Goal: Task Accomplishment & Management: Manage account settings

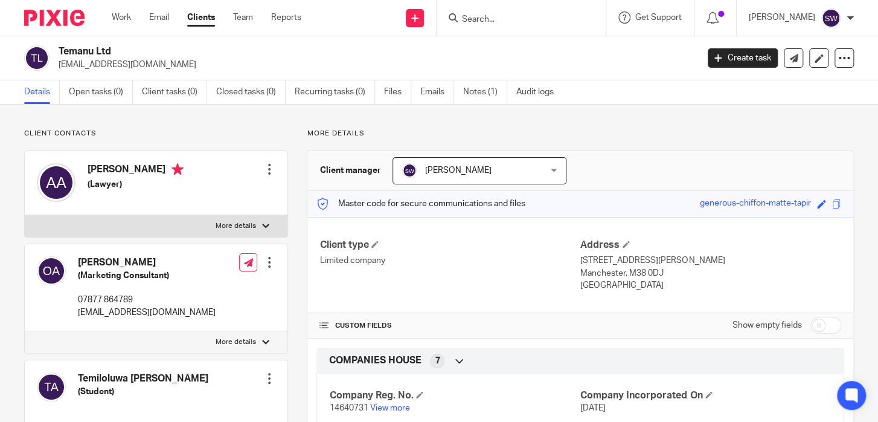
scroll to position [292, 0]
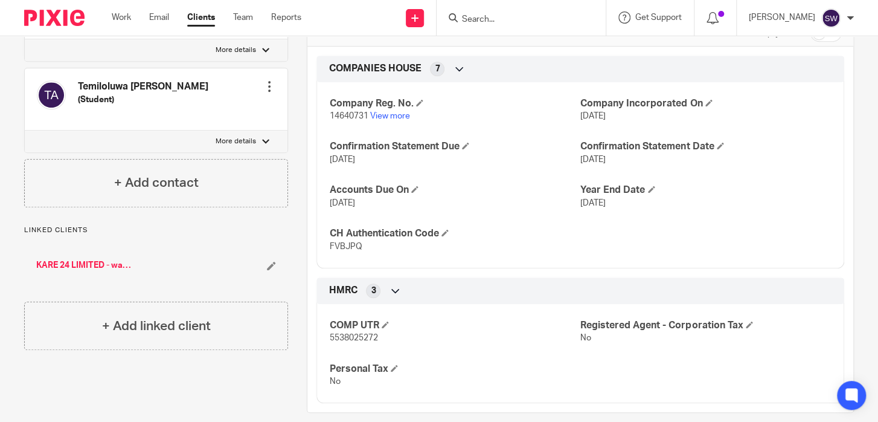
click at [514, 16] on input "Search" at bounding box center [515, 19] width 109 height 11
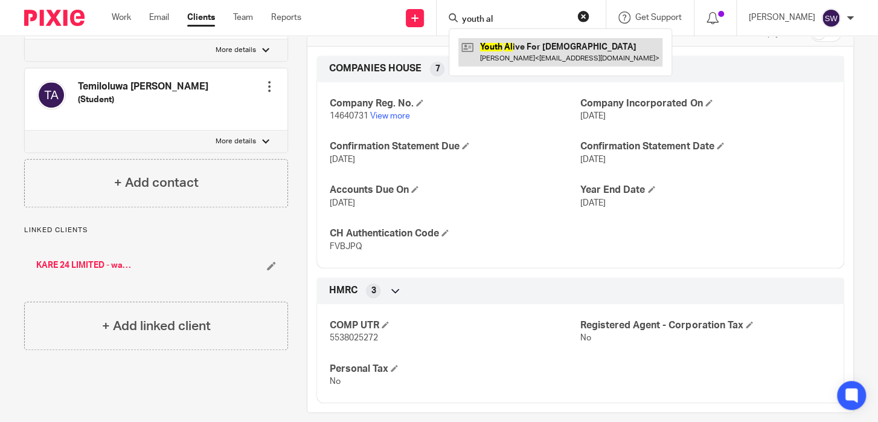
type input "youth al"
click at [557, 53] on link at bounding box center [560, 52] width 204 height 28
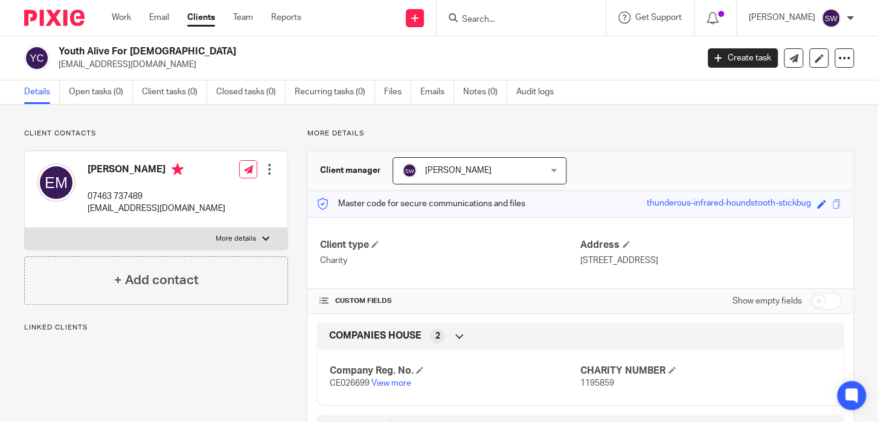
scroll to position [107, 0]
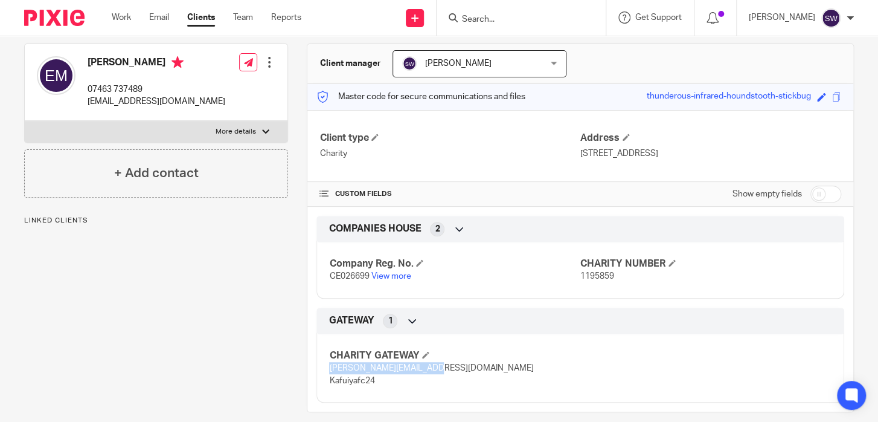
drag, startPoint x: 426, startPoint y: 366, endPoint x: 329, endPoint y: 367, distance: 97.2
click at [329, 367] on span "[PERSON_NAME][EMAIL_ADDRESS][DOMAIN_NAME] Kafuiyafc24" at bounding box center [431, 374] width 204 height 21
copy span "[PERSON_NAME][EMAIL_ADDRESS][DOMAIN_NAME]"
drag, startPoint x: 476, startPoint y: 368, endPoint x: 428, endPoint y: 366, distance: 47.8
click at [432, 367] on p "[PERSON_NAME][EMAIL_ADDRESS][DOMAIN_NAME] Kafuiyafc24" at bounding box center [454, 374] width 251 height 25
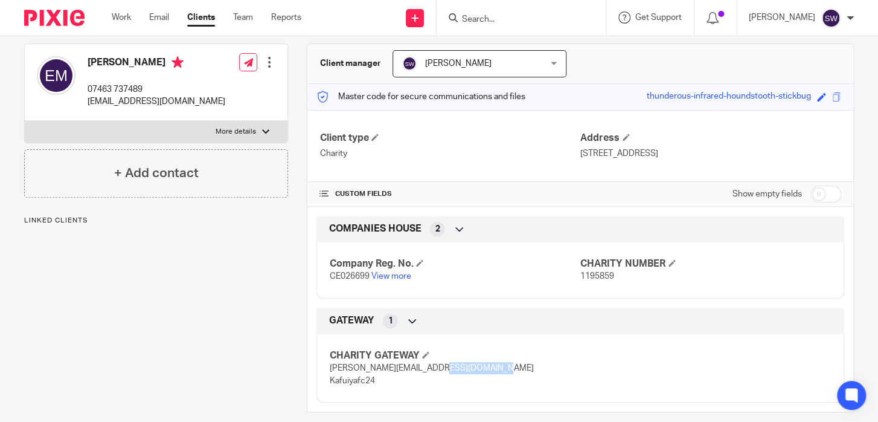
drag, startPoint x: 428, startPoint y: 366, endPoint x: 472, endPoint y: 366, distance: 44.1
click at [472, 366] on span "[PERSON_NAME][EMAIL_ADDRESS][DOMAIN_NAME] Kafuiyafc24" at bounding box center [431, 374] width 204 height 21
copy span "Kafuiyafc24"
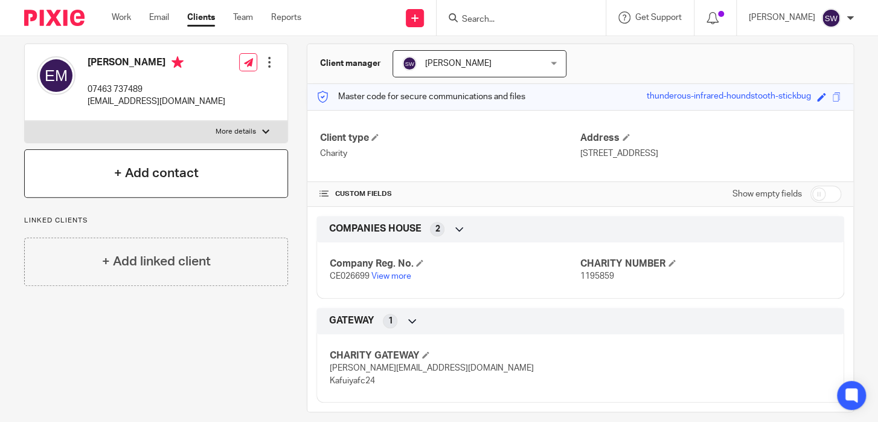
click at [161, 169] on h4 "+ Add contact" at bounding box center [156, 173] width 85 height 19
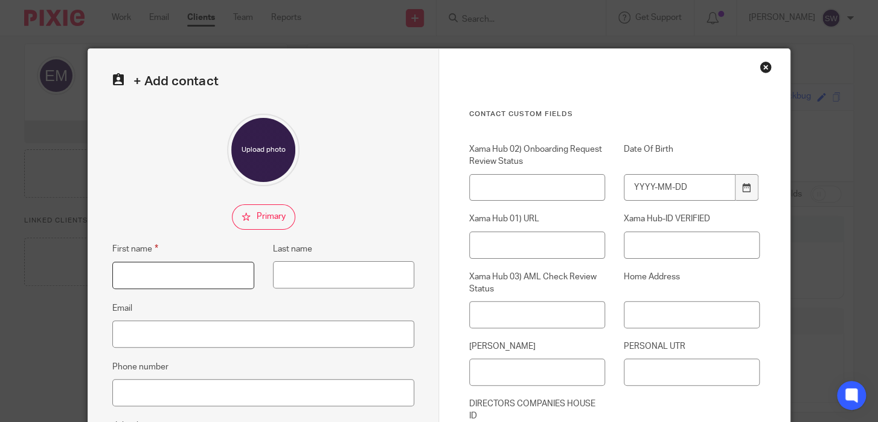
click at [165, 277] on input "First name" at bounding box center [182, 274] width 141 height 27
type input "[PERSON_NAME]"
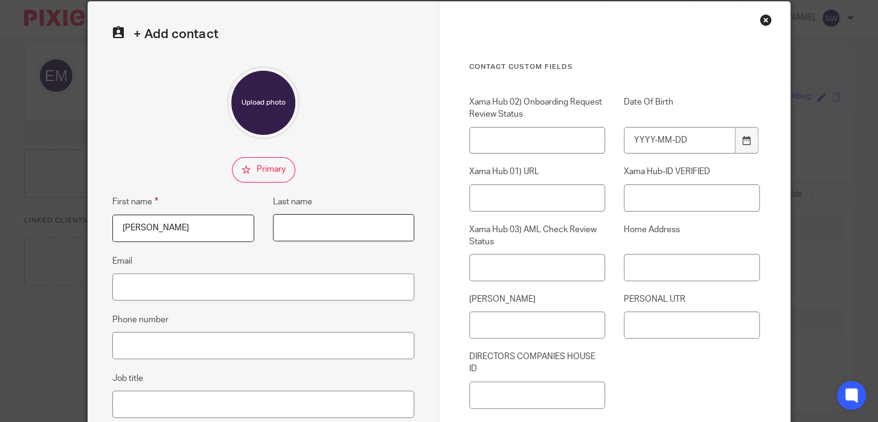
scroll to position [58, 0]
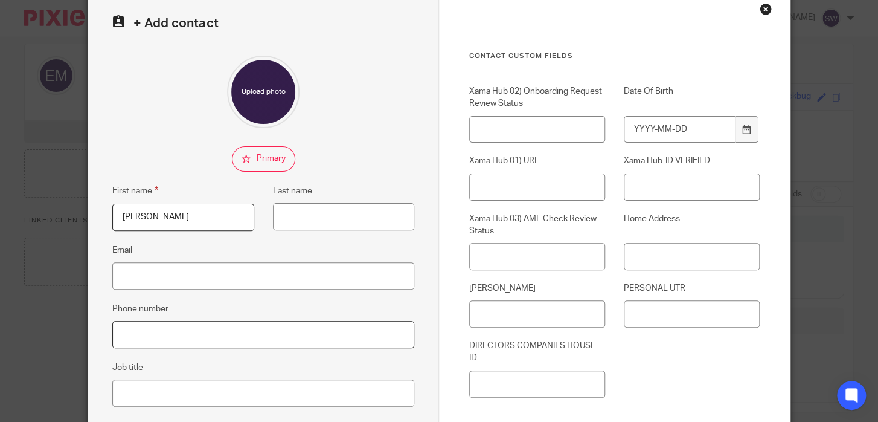
click at [164, 341] on input "Phone number" at bounding box center [263, 334] width 302 height 27
click at [167, 272] on input "Email" at bounding box center [263, 275] width 302 height 27
paste input "07951183961"
drag, startPoint x: 159, startPoint y: 278, endPoint x: 59, endPoint y: 274, distance: 100.3
click at [112, 274] on input "07951183961" at bounding box center [263, 275] width 302 height 27
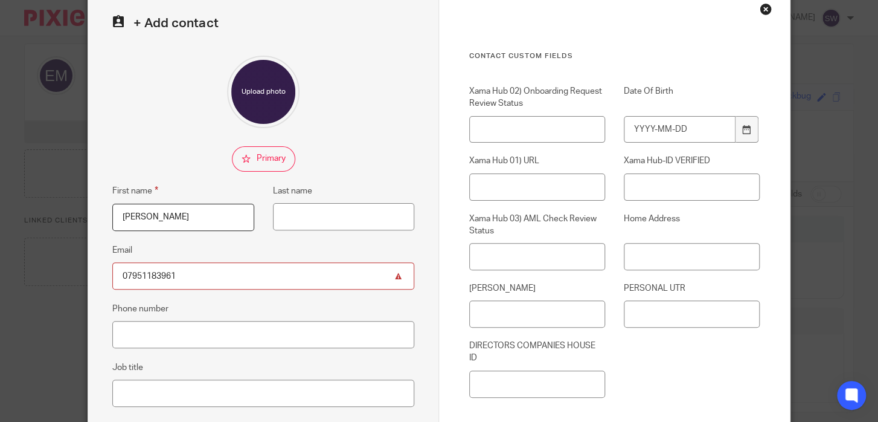
paste input "email"
type input "07951183961"
click at [178, 332] on input "Phone number" at bounding box center [263, 334] width 302 height 27
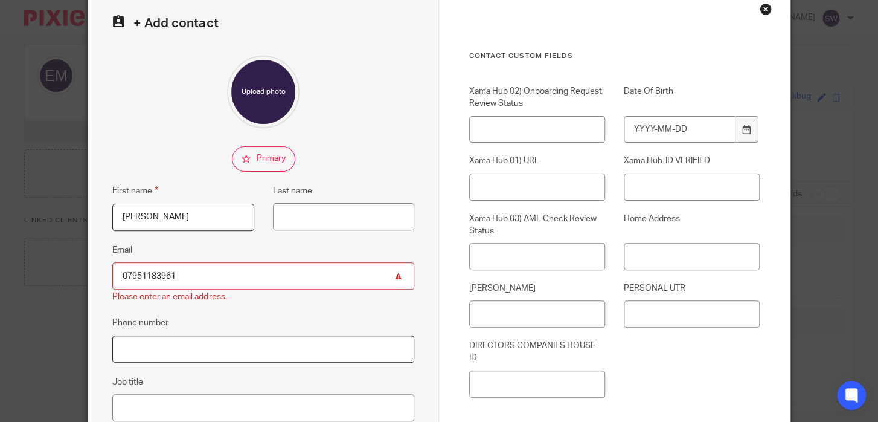
paste input "07951183961"
type input "07951183961"
drag, startPoint x: 98, startPoint y: 274, endPoint x: 66, endPoint y: 274, distance: 32.6
click at [112, 274] on input "07951183961" at bounding box center [263, 275] width 302 height 27
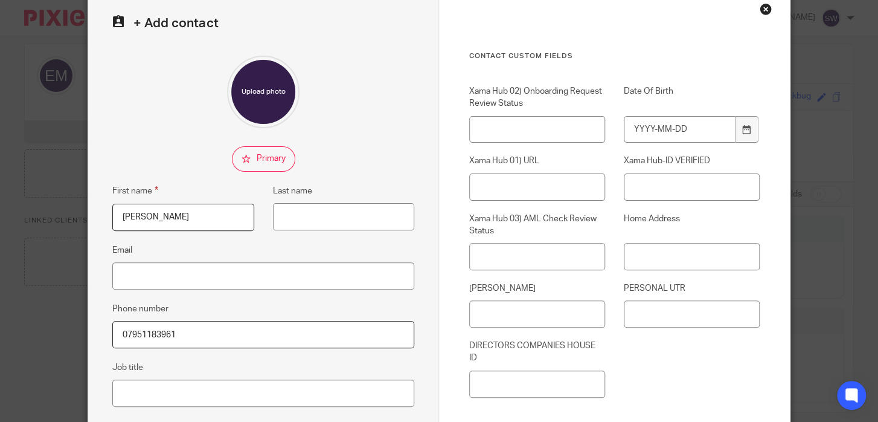
click at [130, 178] on div "+ Add contact First name Agnes Last name Email Phone number 07951183961 Job tit…" at bounding box center [263, 284] width 351 height 586
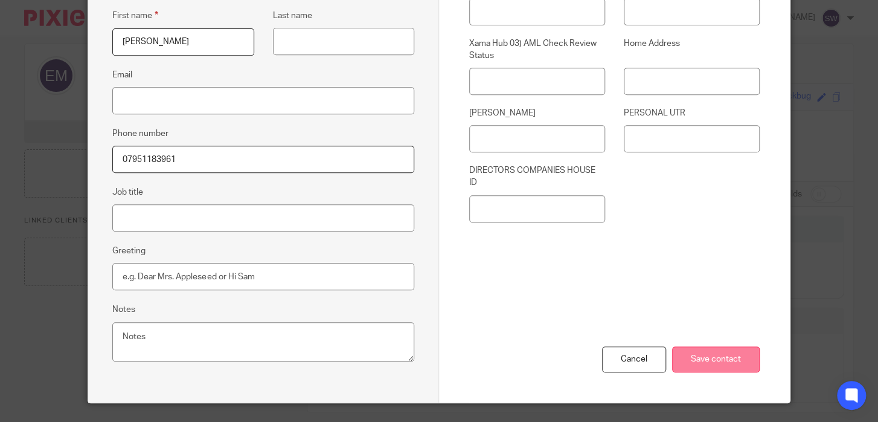
click at [710, 349] on input "Save contact" at bounding box center [716, 359] width 88 height 26
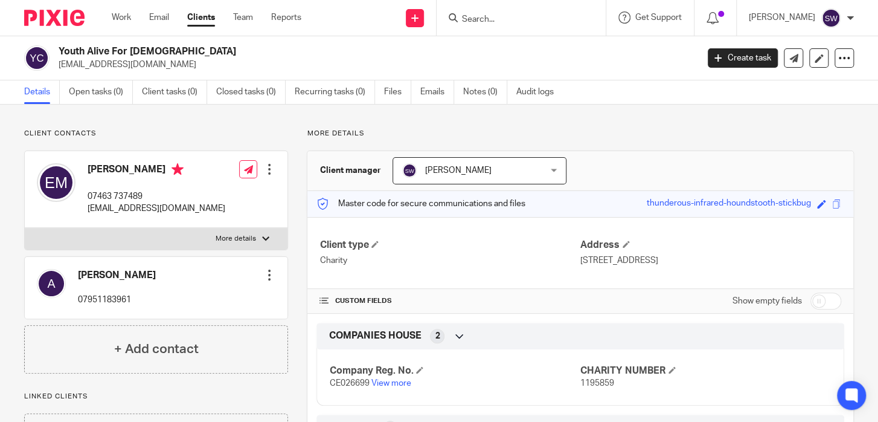
click at [551, 6] on div at bounding box center [521, 18] width 169 height 36
click at [548, 15] on input "Search" at bounding box center [515, 19] width 109 height 11
type input "l"
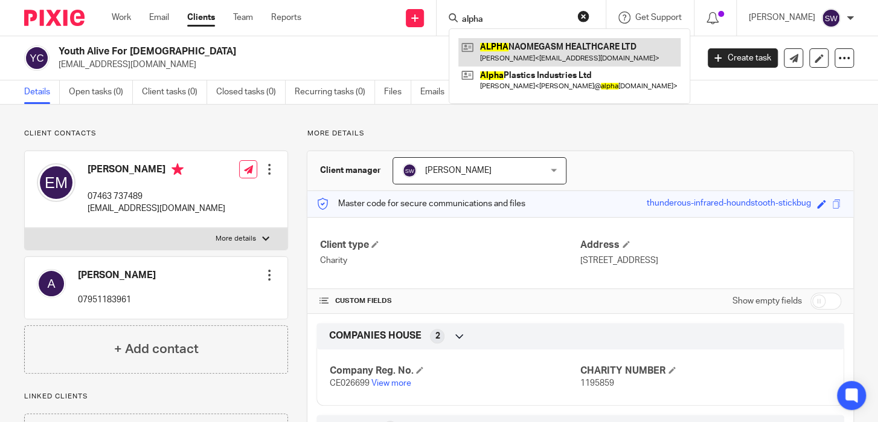
type input "alpha"
click at [573, 57] on link at bounding box center [569, 52] width 222 height 28
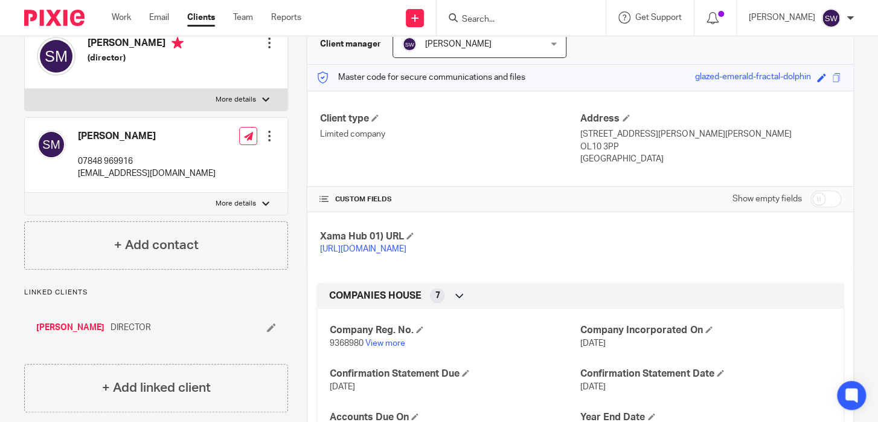
scroll to position [292, 0]
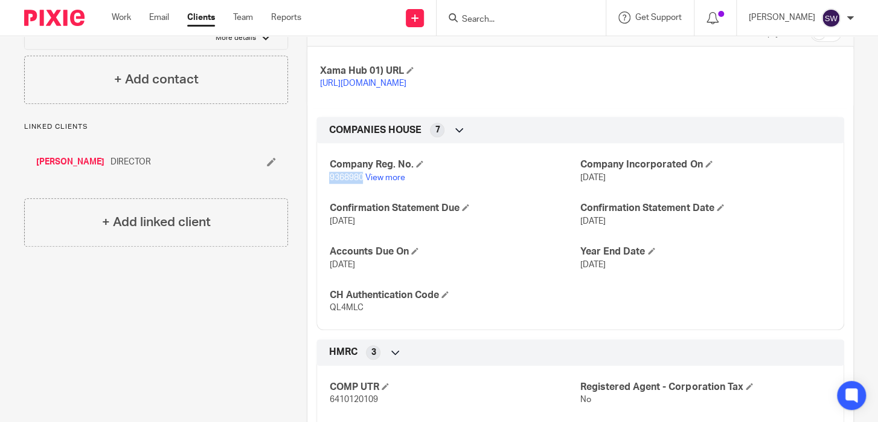
drag, startPoint x: 361, startPoint y: 188, endPoint x: 324, endPoint y: 191, distance: 36.4
click at [324, 191] on div "Company Reg. No. 9368980 View more Company Incorporated On 29 Dec 2014 Confirma…" at bounding box center [580, 231] width 528 height 195
copy span "9368980"
drag, startPoint x: 361, startPoint y: 318, endPoint x: 318, endPoint y: 317, distance: 42.3
click at [319, 318] on div "Company Reg. No. 9368980 View more Company Incorporated On 29 Dec 2014 Confirma…" at bounding box center [580, 231] width 528 height 195
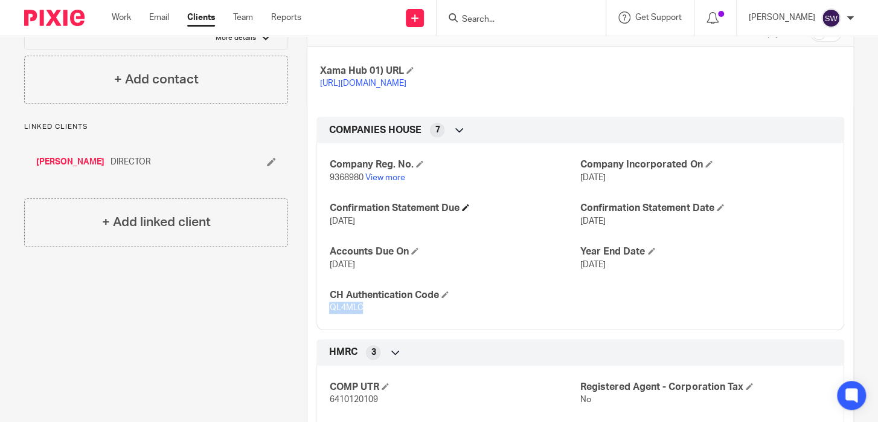
copy span "QL4MLC"
click at [513, 19] on input "Search" at bounding box center [515, 19] width 109 height 11
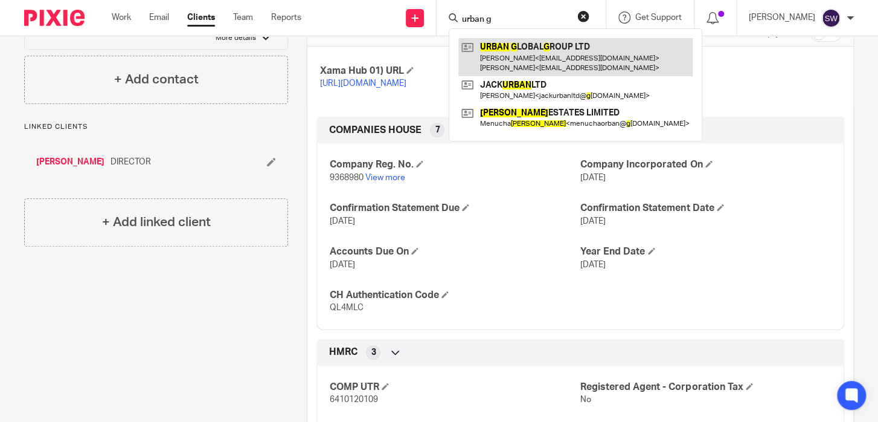
type input "urban g"
click at [513, 53] on link at bounding box center [575, 56] width 234 height 37
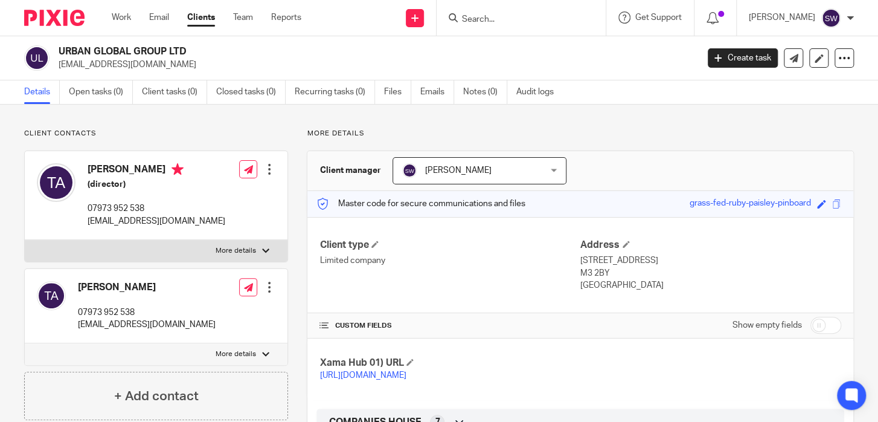
scroll to position [175, 0]
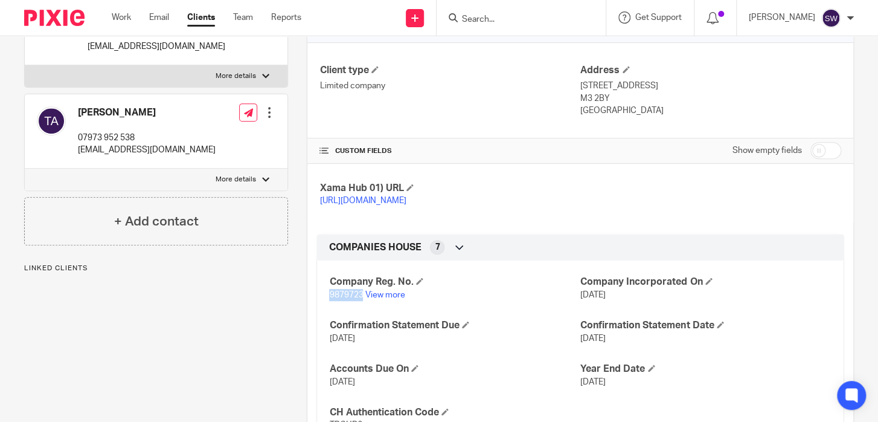
click at [320, 306] on div "Company Reg. No. 9879723 View more Company Incorporated On [DATE] Confirmation …" at bounding box center [580, 348] width 528 height 195
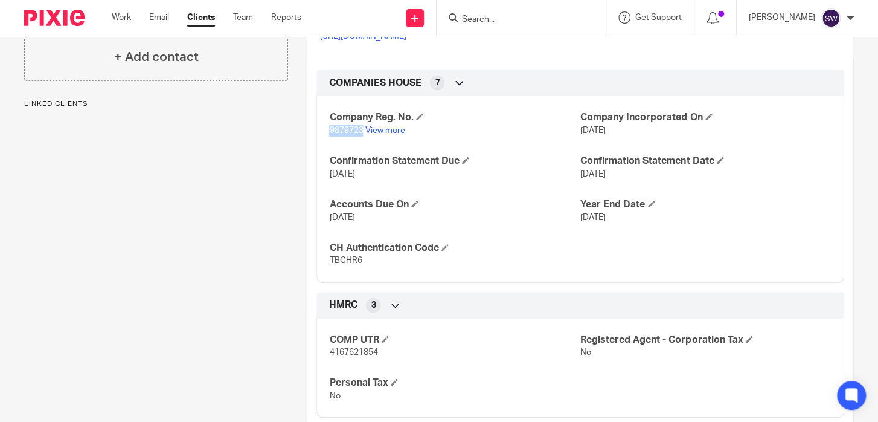
scroll to position [379, 0]
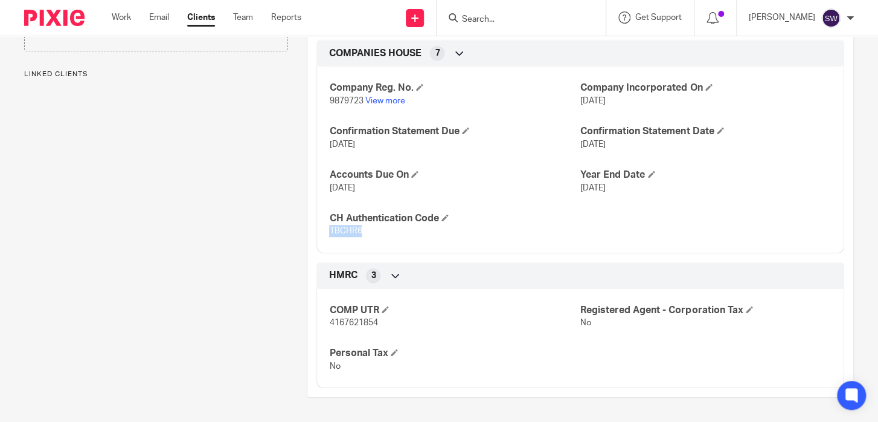
drag, startPoint x: 362, startPoint y: 229, endPoint x: 319, endPoint y: 231, distance: 42.3
click at [319, 231] on div "Company Reg. No. 9879723 View more Company Incorporated On [DATE] Confirmation …" at bounding box center [580, 154] width 528 height 195
copy span "TBCHR6"
drag, startPoint x: 359, startPoint y: 100, endPoint x: 324, endPoint y: 104, distance: 35.2
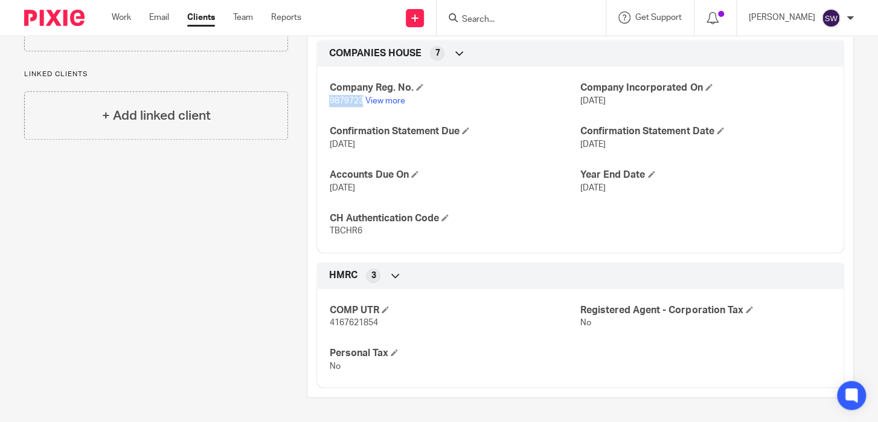
click at [324, 104] on div "Company Reg. No. 9879723 View more Company Incorporated On [DATE] Confirmation …" at bounding box center [580, 154] width 528 height 195
copy span "9879723"
click at [522, 7] on div at bounding box center [521, 18] width 169 height 36
click at [523, 11] on form at bounding box center [525, 17] width 129 height 15
click at [522, 19] on input "Search" at bounding box center [515, 19] width 109 height 11
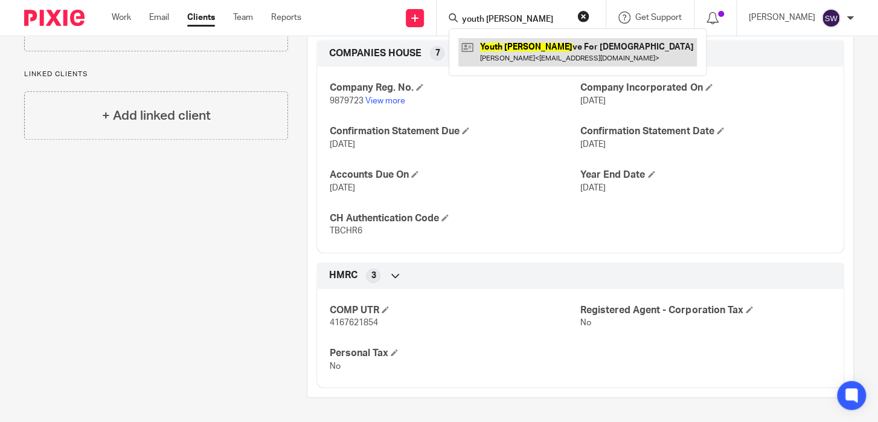
type input "youth [PERSON_NAME]"
click at [534, 49] on link at bounding box center [577, 52] width 239 height 28
